Goal: Register for event/course

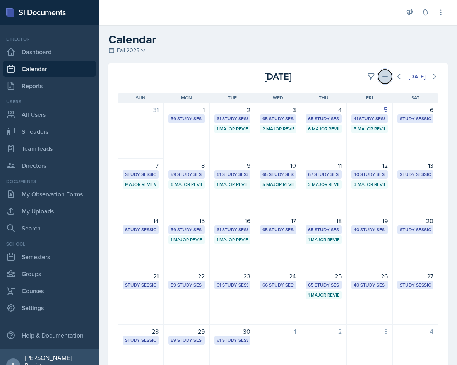
click at [381, 79] on icon at bounding box center [385, 77] width 8 height 8
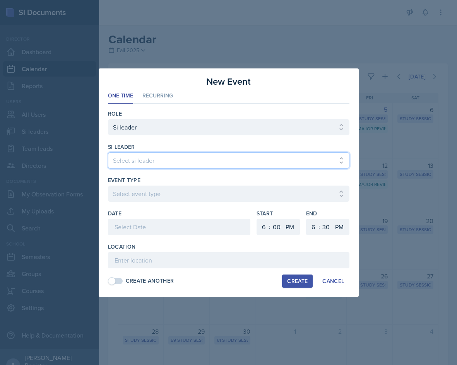
click at [230, 161] on select "Select si leader [PERSON_NAME] [PERSON_NAME] [PERSON_NAME] [PERSON_NAME] [PERSO…" at bounding box center [228, 160] width 241 height 16
select select "f276bd1f-fcef-4500-9a49-19f8a1c3d0fd"
click at [108, 152] on select "Select si leader [PERSON_NAME] [PERSON_NAME] [PERSON_NAME] [PERSON_NAME] [PERSO…" at bounding box center [228, 160] width 241 height 16
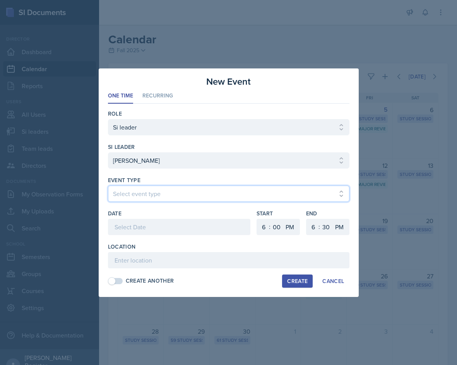
click at [179, 193] on select "Select event type Major Review Session Study Session" at bounding box center [228, 194] width 241 height 16
select select "66bb7cbf-e419-488b-a7ef-f63bc5f9ed04"
click at [108, 186] on select "Select event type Major Review Session Study Session" at bounding box center [228, 194] width 241 height 16
click at [176, 217] on div "Date" at bounding box center [179, 226] width 142 height 33
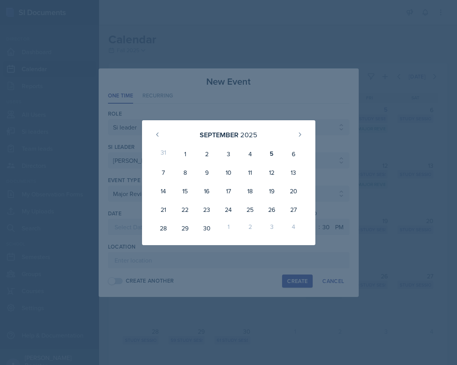
click at [113, 217] on div at bounding box center [228, 182] width 457 height 365
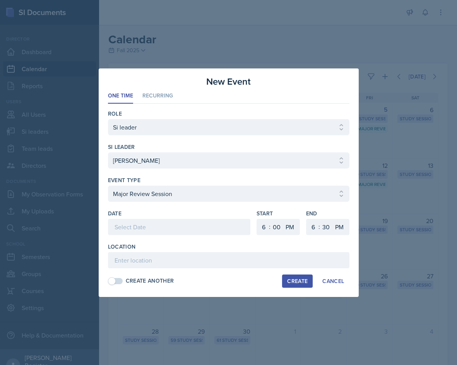
click at [151, 230] on div at bounding box center [179, 227] width 142 height 16
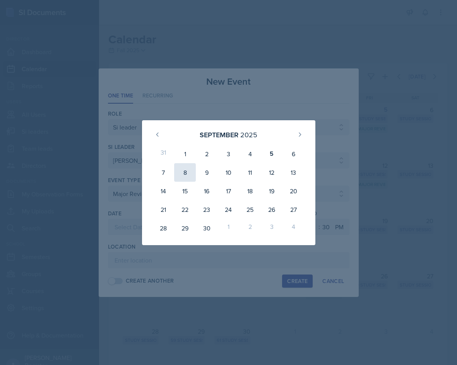
click at [185, 170] on div "8" at bounding box center [185, 172] width 22 height 19
type input "[DATE]"
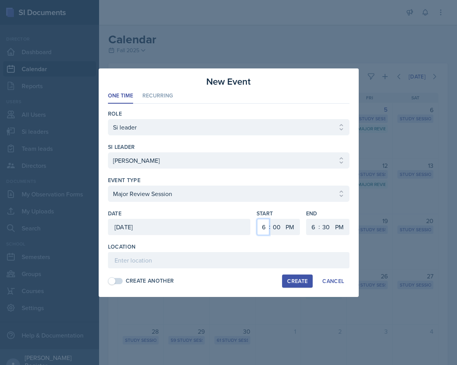
click at [260, 228] on select "1 2 3 4 5 6 7 8 9 10 11 12" at bounding box center [263, 227] width 12 height 16
select select "4"
click at [257, 219] on select "1 2 3 4 5 6 7 8 9 10 11 12" at bounding box center [263, 227] width 12 height 16
click at [322, 227] on select "00 05 10 15 20 25 30 35 40 45 50 55" at bounding box center [326, 227] width 12 height 16
select select "0"
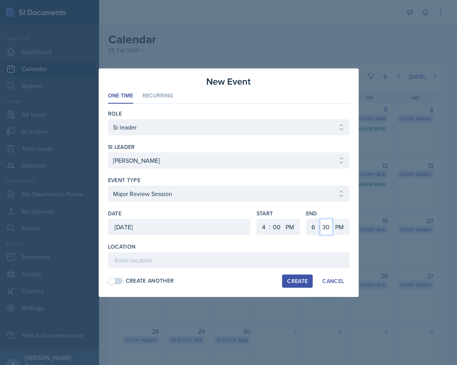
click at [320, 219] on select "00 05 10 15 20 25 30 35 40 45 50 55" at bounding box center [326, 227] width 12 height 16
click at [214, 258] on input at bounding box center [228, 260] width 241 height 16
type input "Academic Learning Center 3103"
click at [292, 279] on div "Create" at bounding box center [297, 281] width 21 height 6
select select
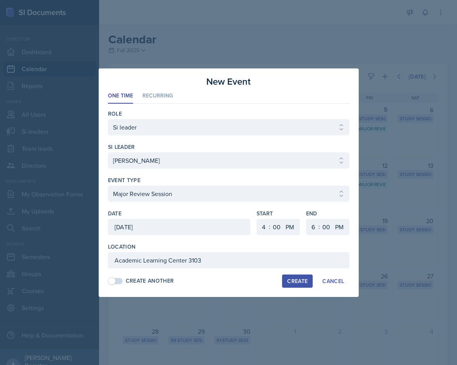
select select
select select "6"
select select "30"
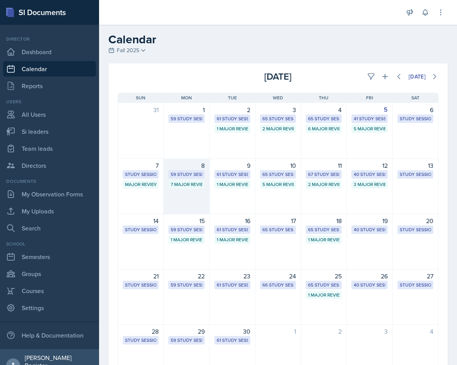
click at [198, 166] on div "8" at bounding box center [186, 165] width 36 height 9
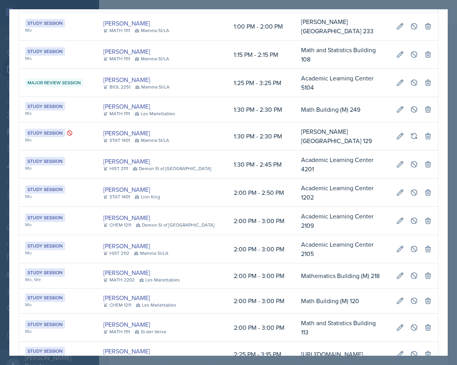
scroll to position [310, 0]
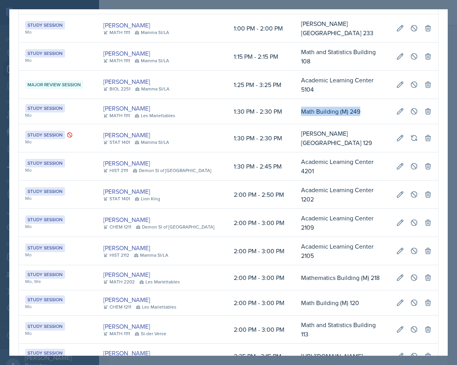
drag, startPoint x: 355, startPoint y: 92, endPoint x: 288, endPoint y: 93, distance: 67.4
click at [295, 99] on td "Math Building (M) 249" at bounding box center [342, 111] width 95 height 25
copy td "Math Building (M) 249"
drag, startPoint x: 346, startPoint y: 94, endPoint x: 378, endPoint y: 91, distance: 32.7
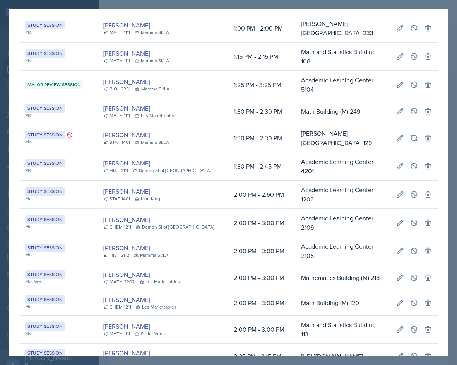
click at [390, 99] on td "Math Building (M) 249" at bounding box center [342, 111] width 95 height 25
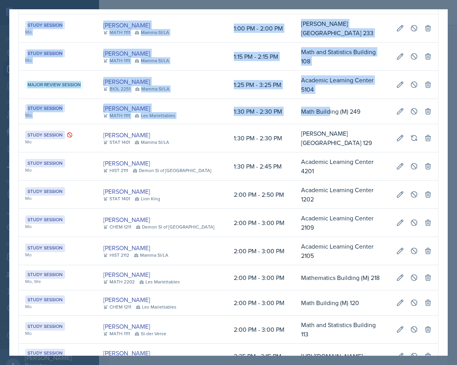
scroll to position [0, 450]
drag, startPoint x: 315, startPoint y: 90, endPoint x: 440, endPoint y: 93, distance: 125.0
click at [414, 104] on button at bounding box center [414, 111] width 14 height 14
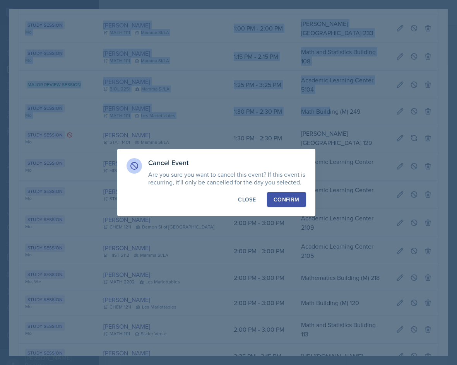
click at [292, 195] on button "Confirm" at bounding box center [286, 199] width 39 height 15
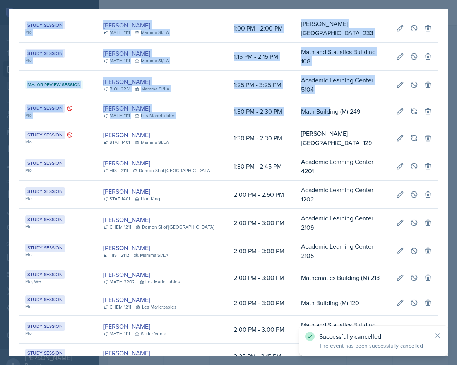
click at [356, 99] on td "Math Building (M) 249" at bounding box center [342, 111] width 95 height 25
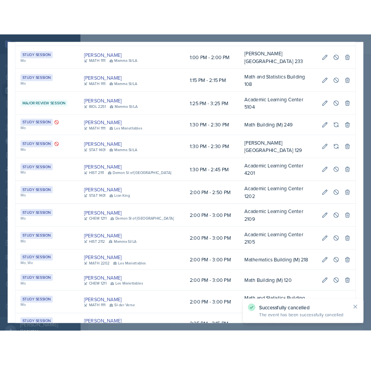
scroll to position [0, 0]
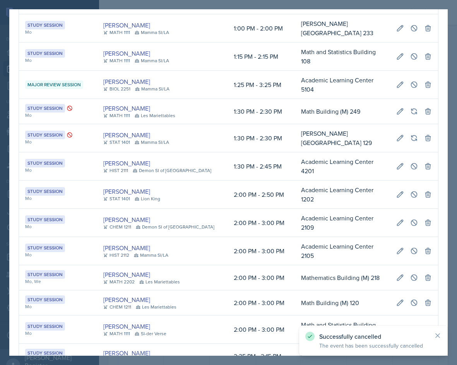
click at [419, 4] on div at bounding box center [228, 182] width 457 height 365
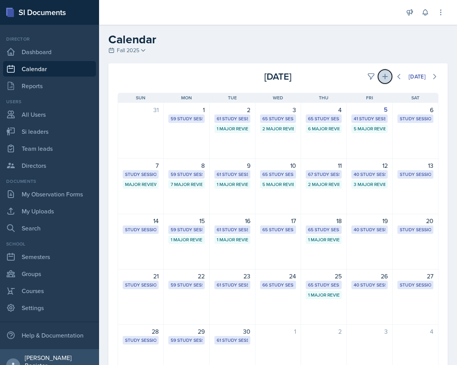
click at [381, 78] on icon at bounding box center [385, 77] width 8 height 8
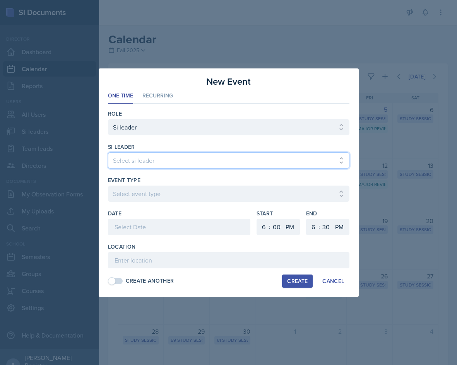
click at [223, 161] on select "Select si leader [PERSON_NAME] [PERSON_NAME] [PERSON_NAME] [PERSON_NAME] [PERSO…" at bounding box center [228, 160] width 241 height 16
select select "17555bae-9d20-4495-89f6-9fe8d3e2ca8c"
click at [108, 152] on select "Select si leader [PERSON_NAME] [PERSON_NAME] [PERSON_NAME] [PERSON_NAME] [PERSO…" at bounding box center [228, 160] width 241 height 16
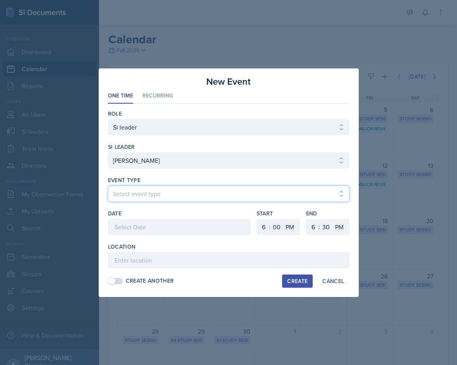
click at [191, 195] on select "Select event type Major Review Session Study Session" at bounding box center [228, 194] width 241 height 16
select select "66bb7cbf-e419-488b-a7ef-f63bc5f9ed04"
click at [108, 186] on select "Select event type Major Review Session Study Session" at bounding box center [228, 194] width 241 height 16
click at [187, 223] on div at bounding box center [179, 227] width 142 height 16
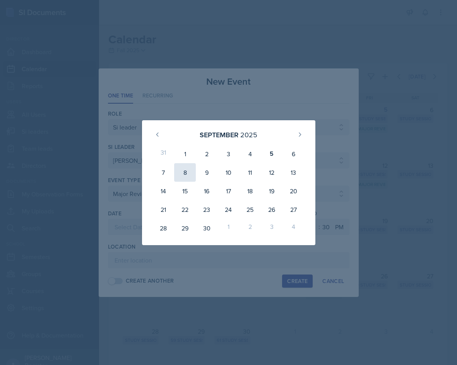
click at [189, 175] on div "8" at bounding box center [185, 172] width 22 height 19
type input "[DATE]"
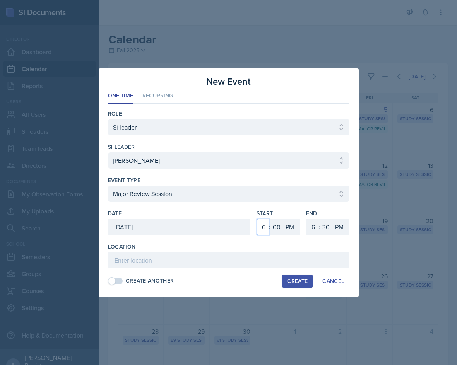
click at [264, 228] on select "1 2 3 4 5 6 7 8 9 10 11 12" at bounding box center [263, 227] width 12 height 16
select select "1"
click at [257, 219] on select "1 2 3 4 5 6 7 8 9 10 11 12" at bounding box center [263, 227] width 12 height 16
click at [279, 231] on select "00 05 10 15 20 25 30 35 40 45 50 55" at bounding box center [277, 227] width 12 height 16
select select "20"
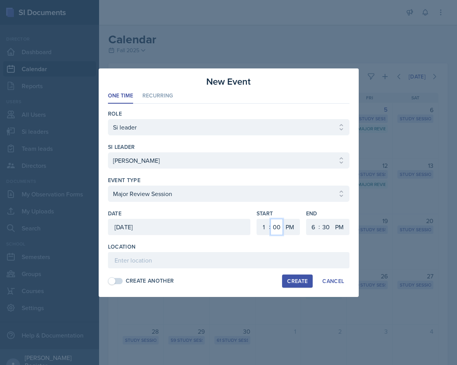
click at [271, 219] on select "00 05 10 15 20 25 30 35 40 45 50 55" at bounding box center [277, 227] width 12 height 16
click at [315, 230] on select "1 2 3 4 5 6 7 8 9 10 11 12" at bounding box center [312, 227] width 12 height 16
select select "3"
click at [306, 219] on select "1 2 3 4 5 6 7 8 9 10 11 12" at bounding box center [312, 227] width 12 height 16
click at [325, 226] on select "00 05 10 15 20 25 30 35 40 45 50 55" at bounding box center [326, 227] width 12 height 16
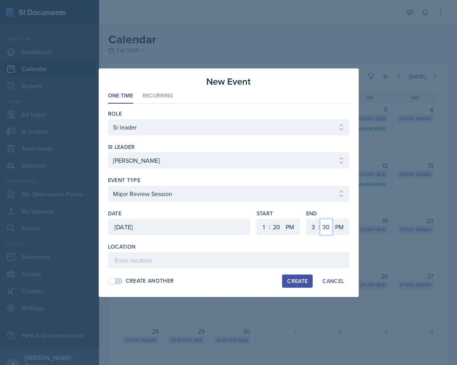
select select "20"
click at [320, 219] on select "00 05 10 15 20 25 30 35 40 45 50 55" at bounding box center [326, 227] width 12 height 16
paste input "Math Building (M) 249"
type input "Math Building (M) 249"
click at [305, 283] on div "Create" at bounding box center [297, 281] width 21 height 6
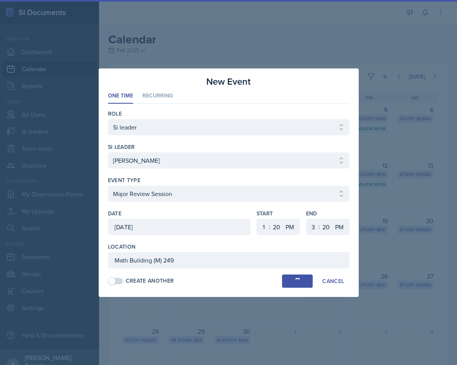
select select
select select "6"
select select "0"
select select "6"
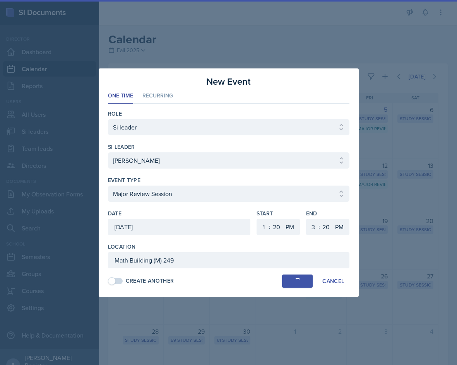
select select "30"
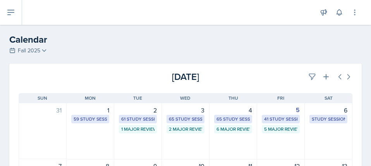
click at [94, 39] on h2 "Calendar" at bounding box center [185, 40] width 352 height 14
